Goal: Task Accomplishment & Management: Use online tool/utility

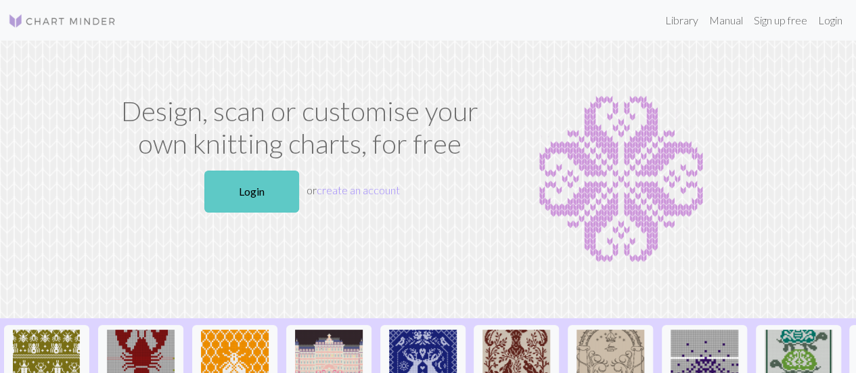
click at [233, 199] on link "Login" at bounding box center [251, 191] width 95 height 42
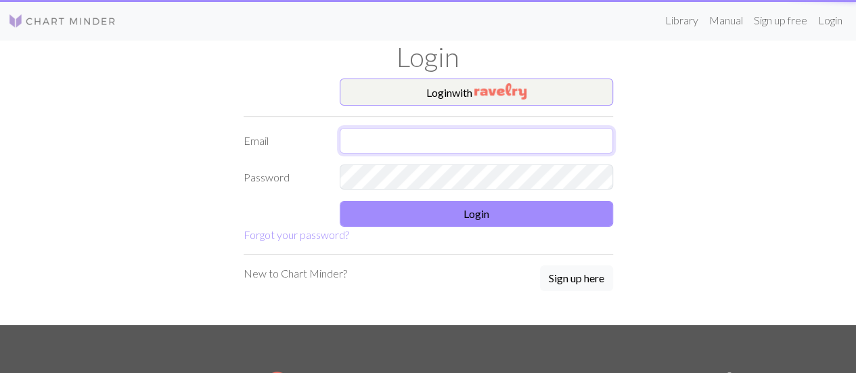
type input "abimehabear@gmail.com"
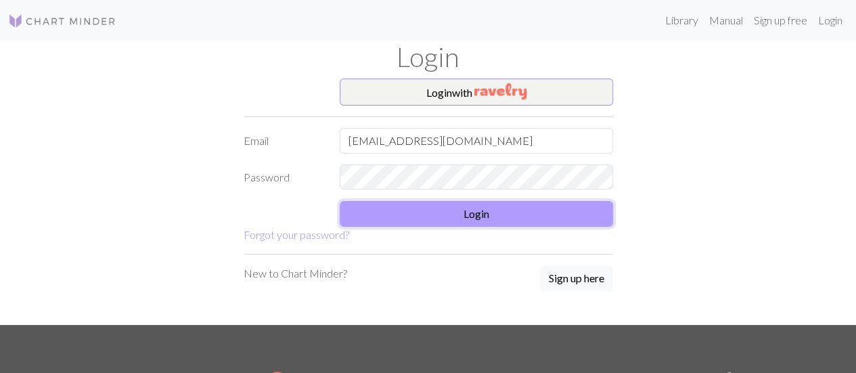
click at [381, 218] on button "Login" at bounding box center [476, 214] width 273 height 26
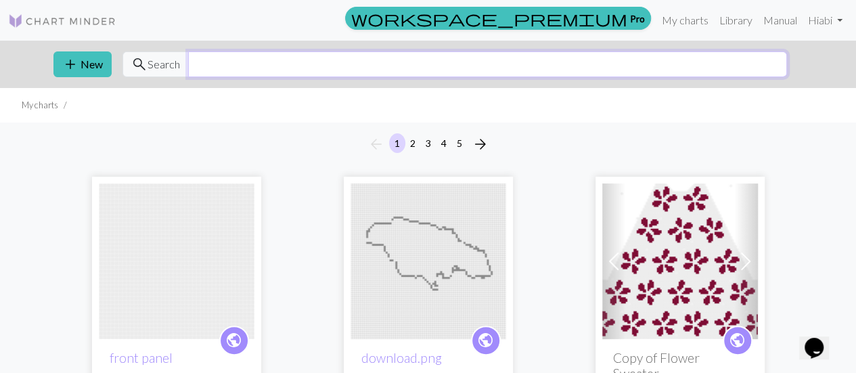
click at [389, 75] on input "text" at bounding box center [487, 64] width 599 height 26
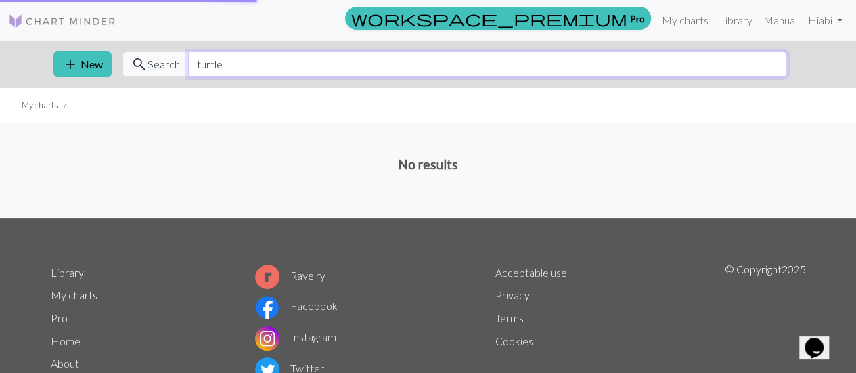
type input "turtle"
click at [728, 26] on link "Library" at bounding box center [736, 20] width 44 height 27
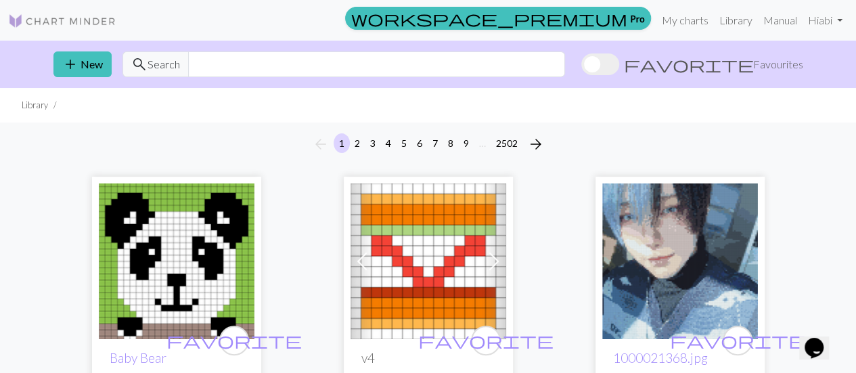
click at [458, 79] on div "add New search Search favorite Favourites" at bounding box center [428, 64] width 771 height 47
click at [449, 57] on input "text" at bounding box center [376, 64] width 377 height 26
type input "r"
type input "turtle"
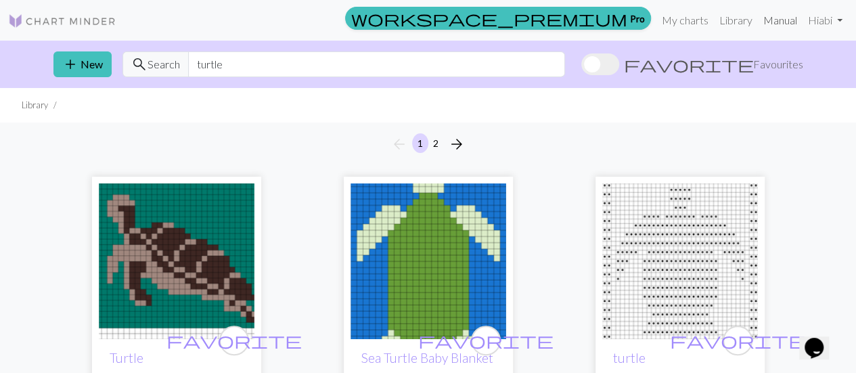
click at [795, 24] on link "Manual" at bounding box center [780, 20] width 45 height 27
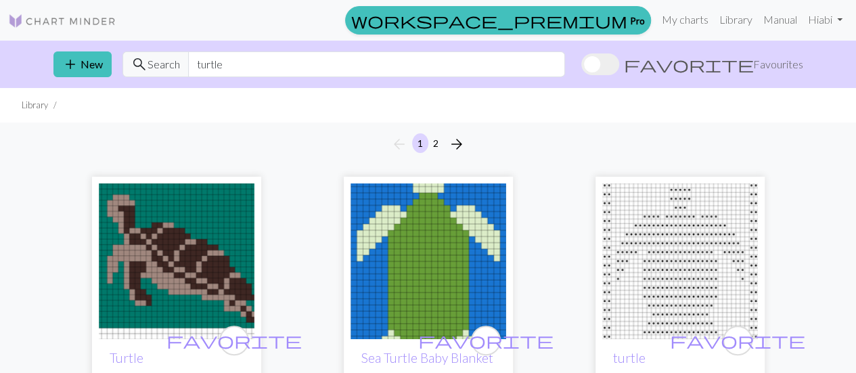
click at [830, 15] on link "Hi abi" at bounding box center [824, 19] width 45 height 27
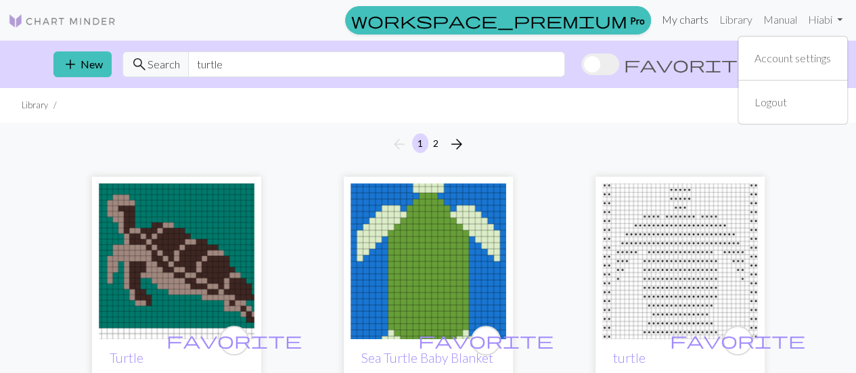
click at [693, 24] on link "My charts" at bounding box center [684, 19] width 57 height 27
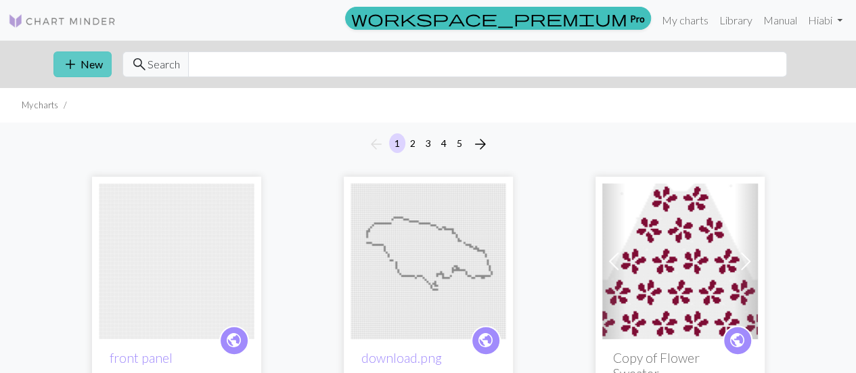
click at [76, 66] on span "add" at bounding box center [70, 64] width 16 height 19
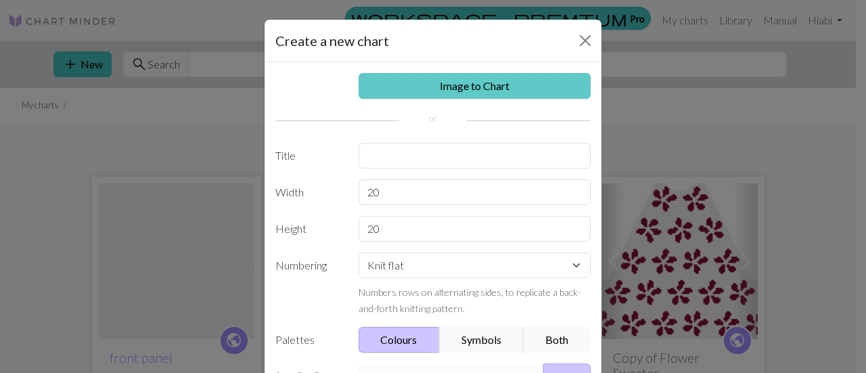
click at [428, 87] on link "Image to Chart" at bounding box center [474, 86] width 233 height 26
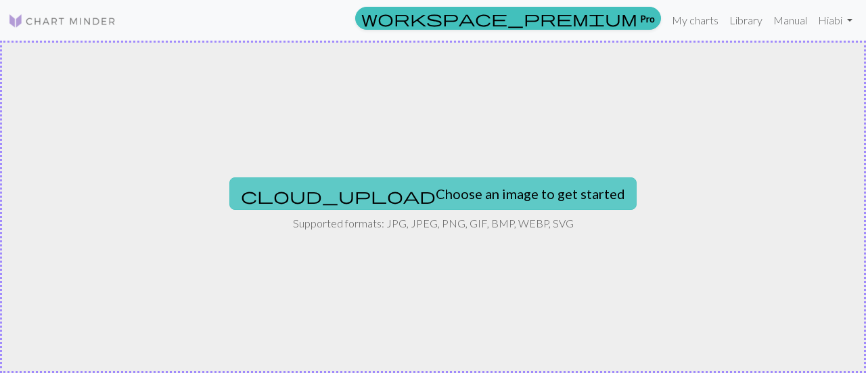
click at [414, 198] on button "cloud_upload Choose an image to get started" at bounding box center [432, 193] width 407 height 32
click at [398, 193] on button "cloud_upload Choose an image to get started" at bounding box center [432, 193] width 407 height 32
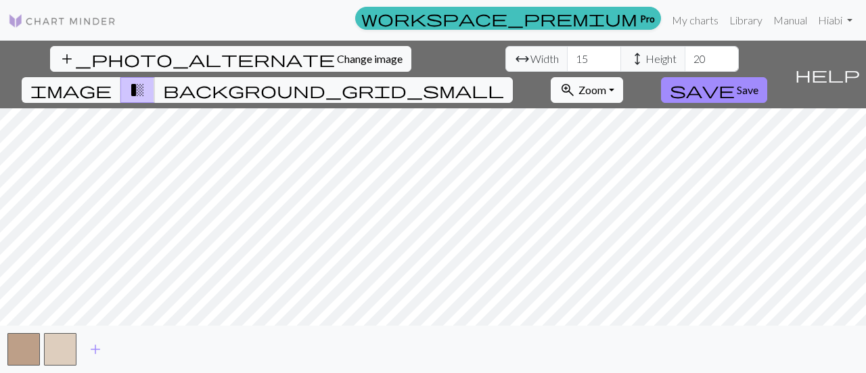
click at [606, 83] on span "Zoom" at bounding box center [592, 89] width 28 height 13
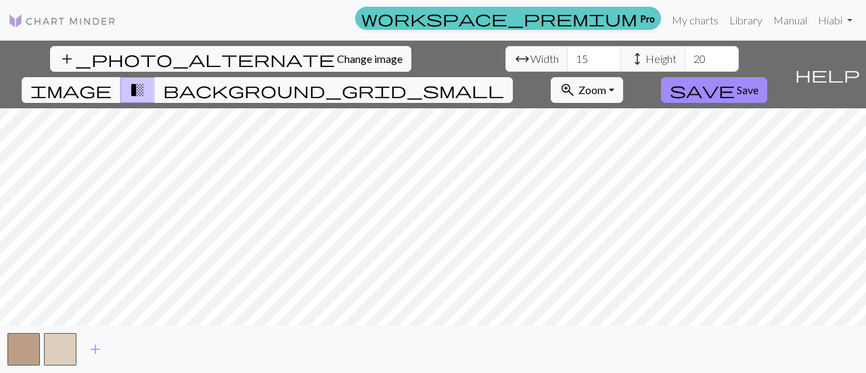
click at [639, 9] on div "workspace_premium Pro My charts Library Manual Hi abi Account settings Logout a…" at bounding box center [433, 186] width 866 height 373
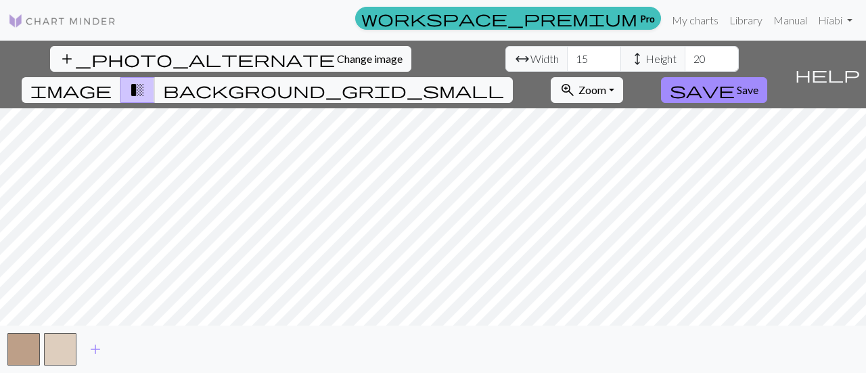
click at [108, 362] on div "add_photo_alternate Change image arrow_range Width 15 height Height 20 image tr…" at bounding box center [433, 207] width 866 height 332
click at [567, 56] on input "16" at bounding box center [594, 59] width 54 height 26
click at [567, 57] on input "1100" at bounding box center [594, 59] width 54 height 26
type input "100"
click at [685, 53] on input "20" at bounding box center [712, 59] width 54 height 26
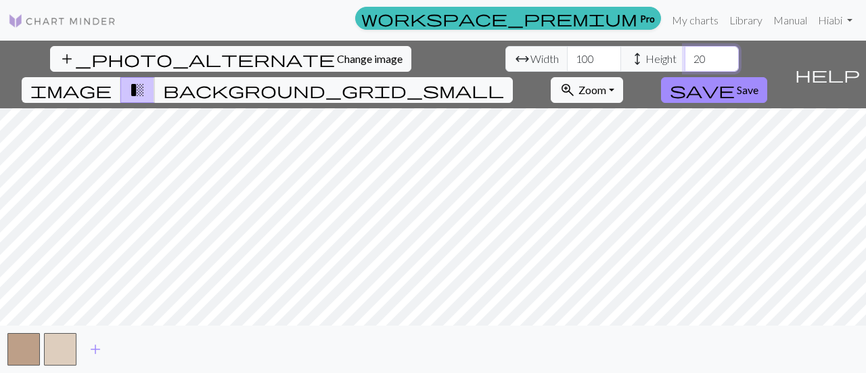
type input "2"
type input "1000"
click at [567, 59] on input "100" at bounding box center [594, 59] width 54 height 26
type input "9000"
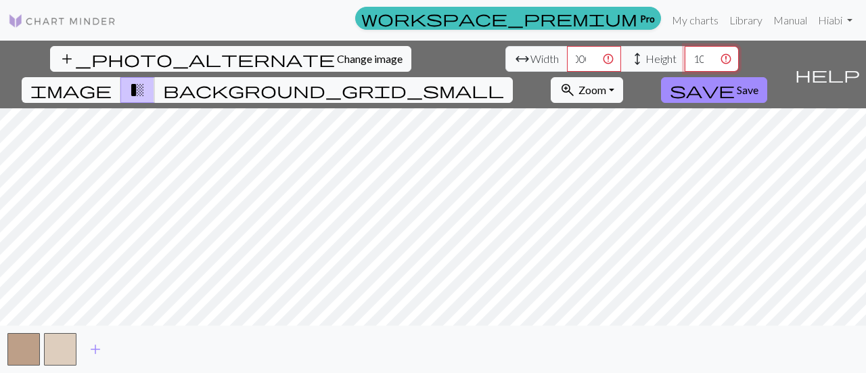
scroll to position [0, 0]
click at [685, 51] on input "1000" at bounding box center [712, 59] width 54 height 26
click at [685, 53] on input "1000" at bounding box center [712, 59] width 54 height 26
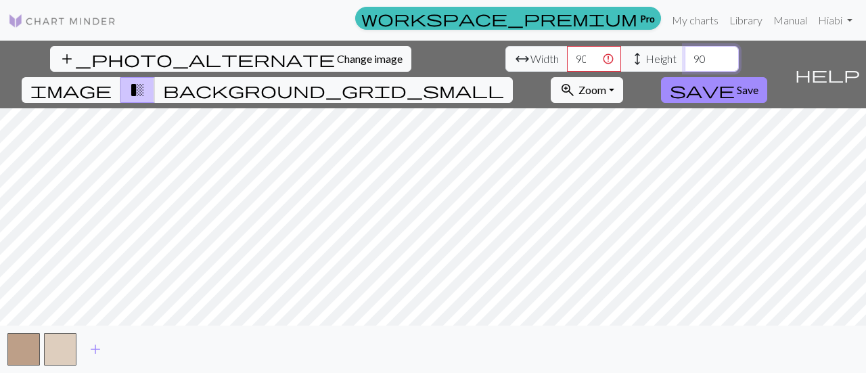
type input "9"
type input "5"
type input "200"
click at [567, 62] on input "8999" at bounding box center [594, 59] width 54 height 26
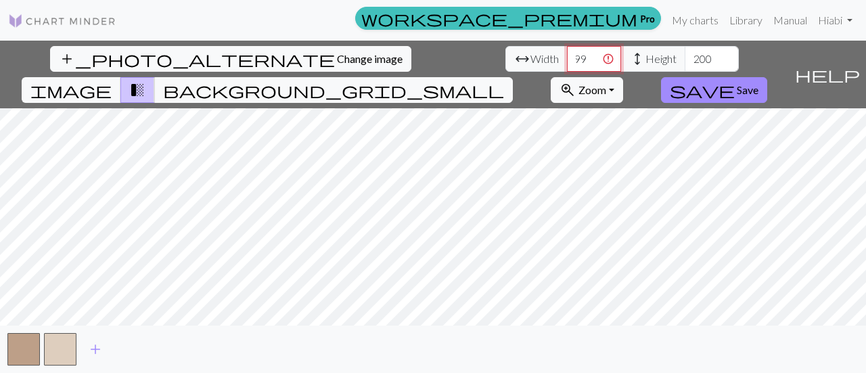
click at [567, 57] on input "8999" at bounding box center [594, 59] width 54 height 26
type input "200"
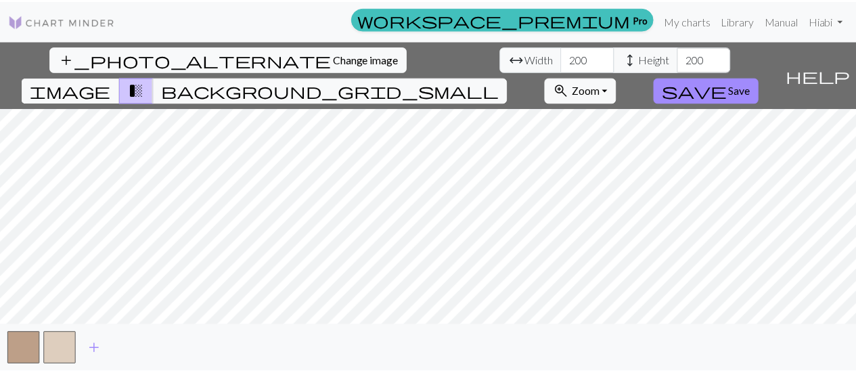
scroll to position [0, 0]
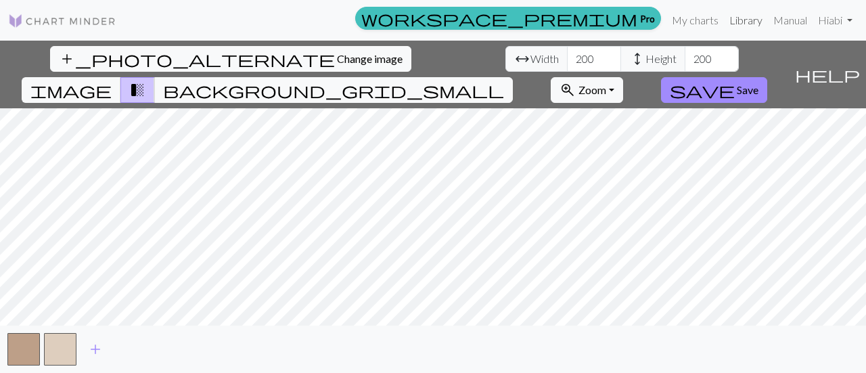
click at [737, 25] on link "Library" at bounding box center [746, 20] width 44 height 27
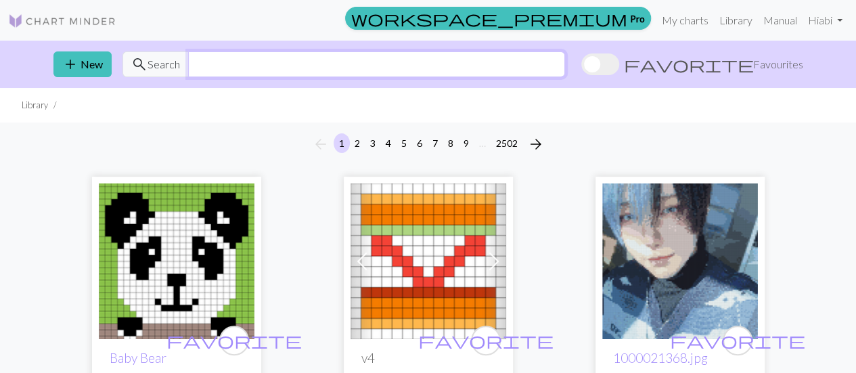
click at [472, 68] on input "text" at bounding box center [376, 64] width 377 height 26
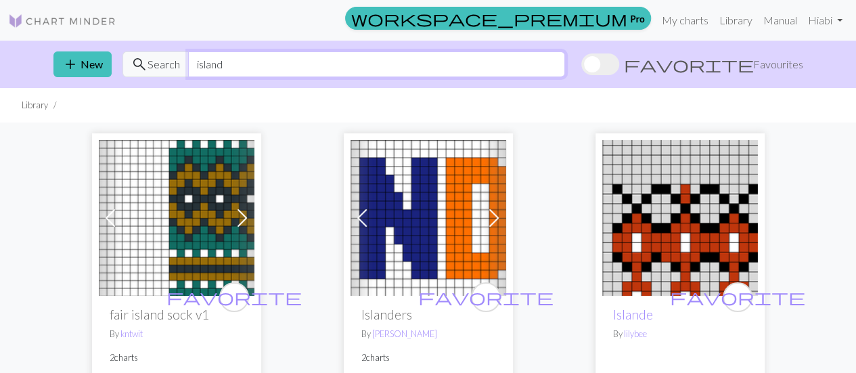
drag, startPoint x: 486, startPoint y: 66, endPoint x: 117, endPoint y: 34, distance: 370.0
click at [117, 34] on div "workspace_premium Pro My charts Library Manual Hi abi Account settings Logout a…" at bounding box center [428, 186] width 856 height 373
type input "turtle"
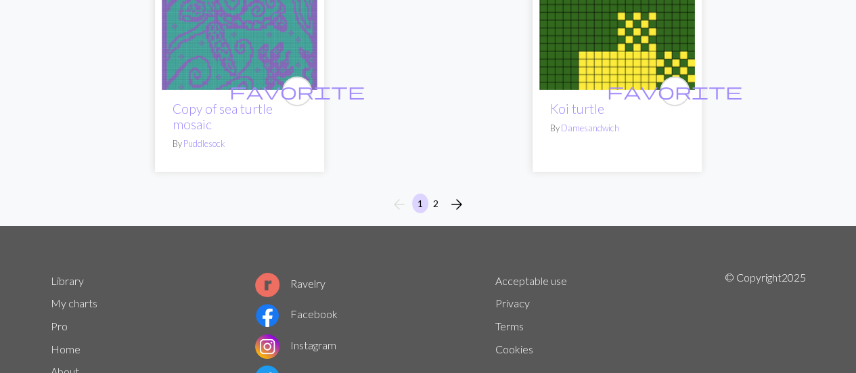
scroll to position [4791, 0]
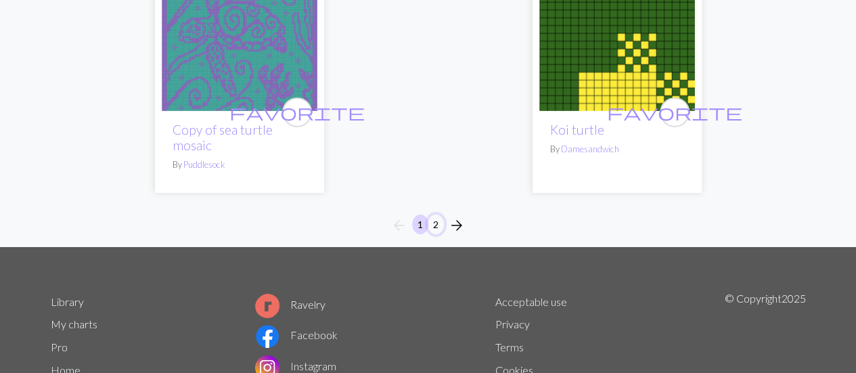
click at [440, 214] on button "2" at bounding box center [435, 224] width 16 height 20
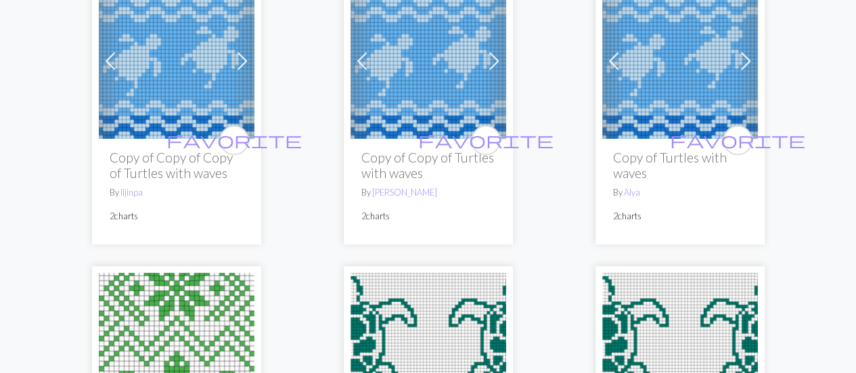
scroll to position [3179, 0]
